Goal: Information Seeking & Learning: Learn about a topic

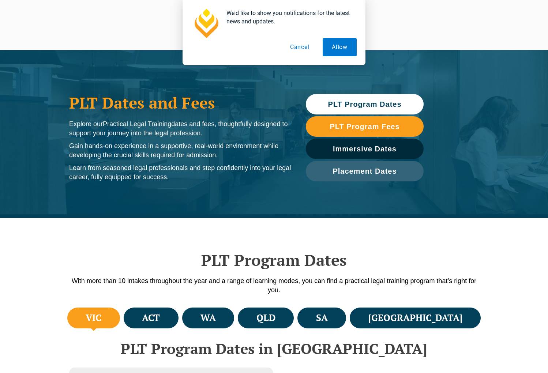
click at [383, 109] on link "PLT Program Dates" at bounding box center [365, 104] width 118 height 20
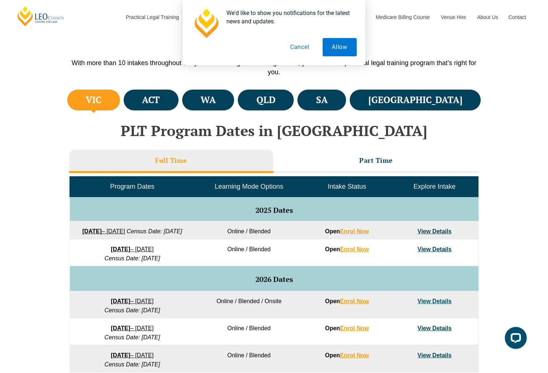
click at [307, 46] on button "Cancel" at bounding box center [300, 47] width 38 height 18
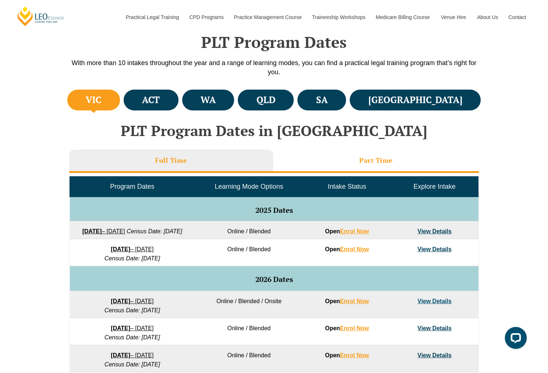
click at [384, 160] on h3 "Part Time" at bounding box center [376, 160] width 34 height 8
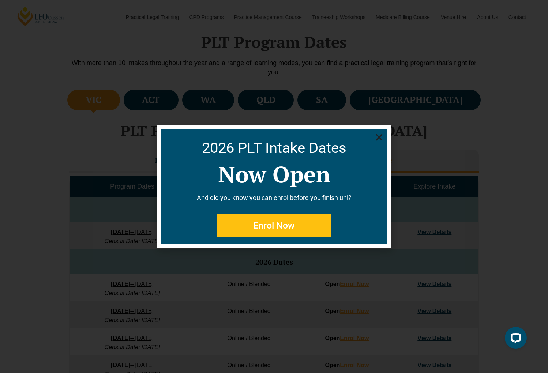
click at [378, 134] on icon "Close" at bounding box center [379, 137] width 9 height 9
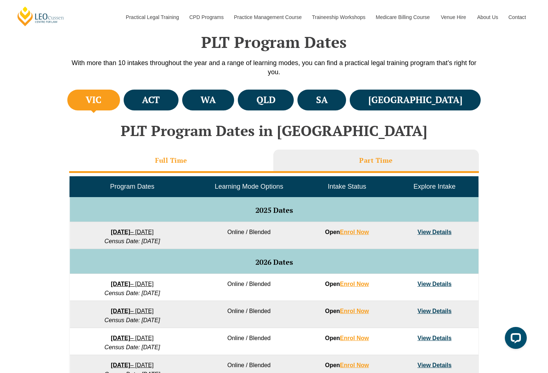
click at [171, 159] on h3 "Full Time" at bounding box center [171, 160] width 32 height 8
